Goal: Communication & Community: Answer question/provide support

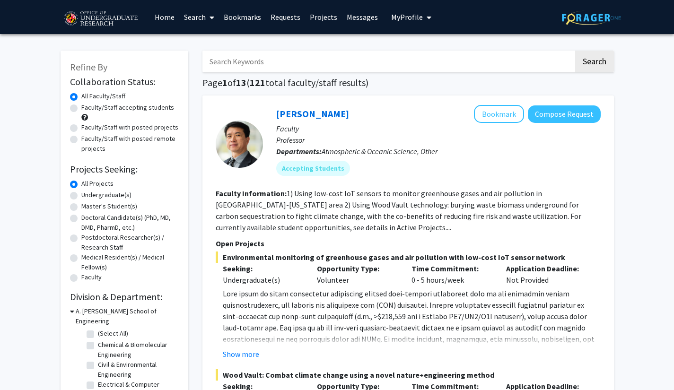
click at [344, 18] on link "Messages" at bounding box center [362, 16] width 41 height 33
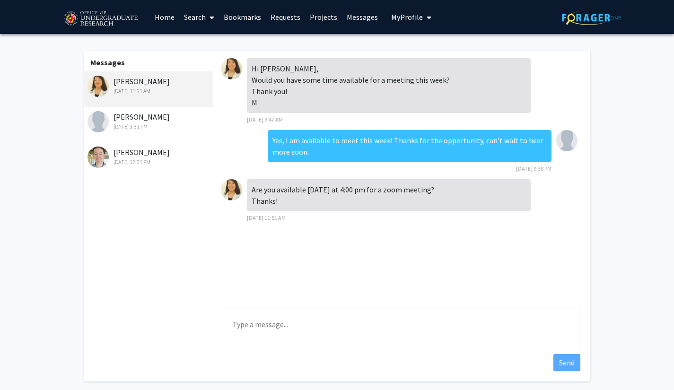
click at [267, 336] on textarea "Type a message" at bounding box center [402, 330] width 358 height 43
type textarea "Yes, that sounds great!"
click at [573, 360] on button "Send" at bounding box center [567, 362] width 27 height 17
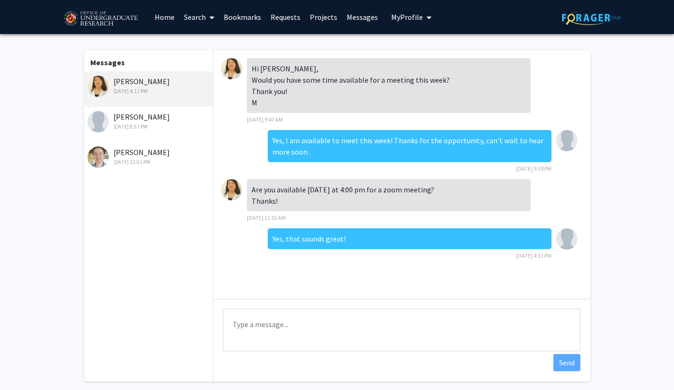
click at [292, 14] on link "Requests" at bounding box center [285, 16] width 39 height 33
